Goal: Information Seeking & Learning: Find specific fact

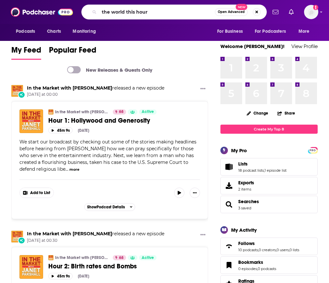
type input "the world this hour"
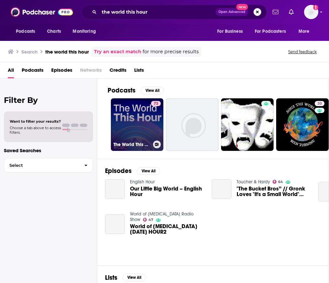
click at [146, 134] on link "73 The World This Hour" at bounding box center [137, 124] width 53 height 53
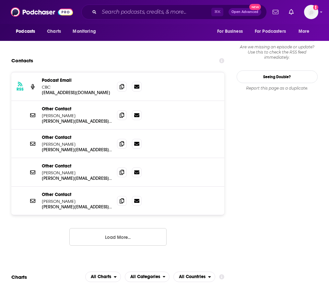
scroll to position [608, 0]
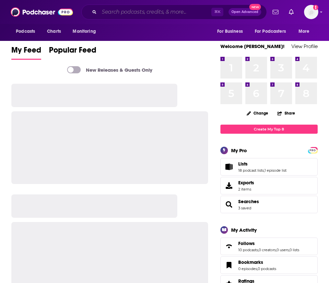
click at [191, 12] on input "Search podcasts, credits, & more..." at bounding box center [155, 12] width 112 height 10
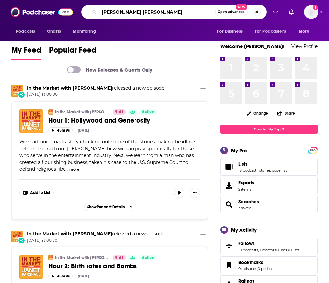
type input "carew ellington"
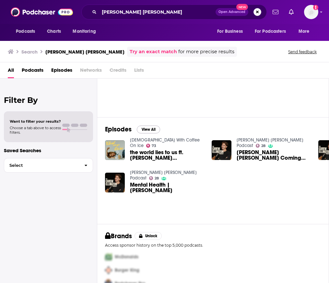
scroll to position [45, 0]
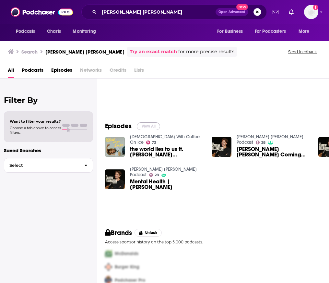
click at [151, 128] on button "View All" at bounding box center [148, 126] width 23 height 8
